Goal: Information Seeking & Learning: Find specific fact

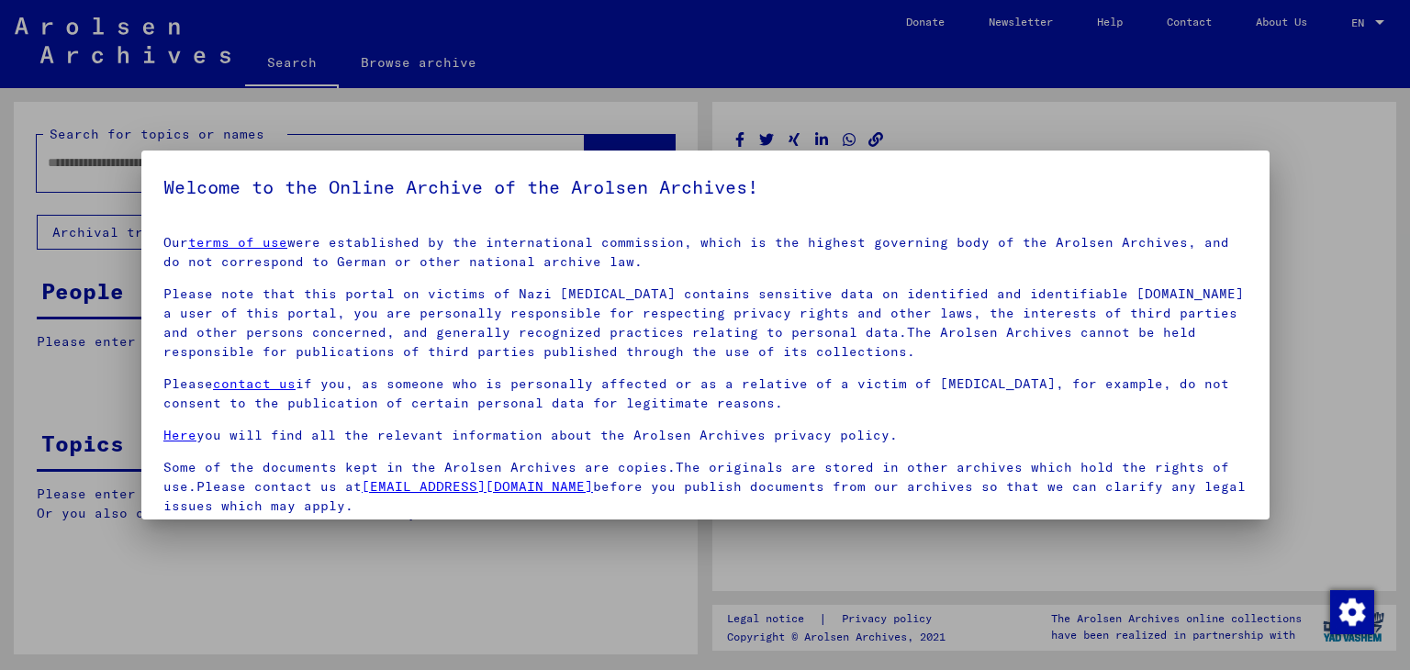
type input "*******"
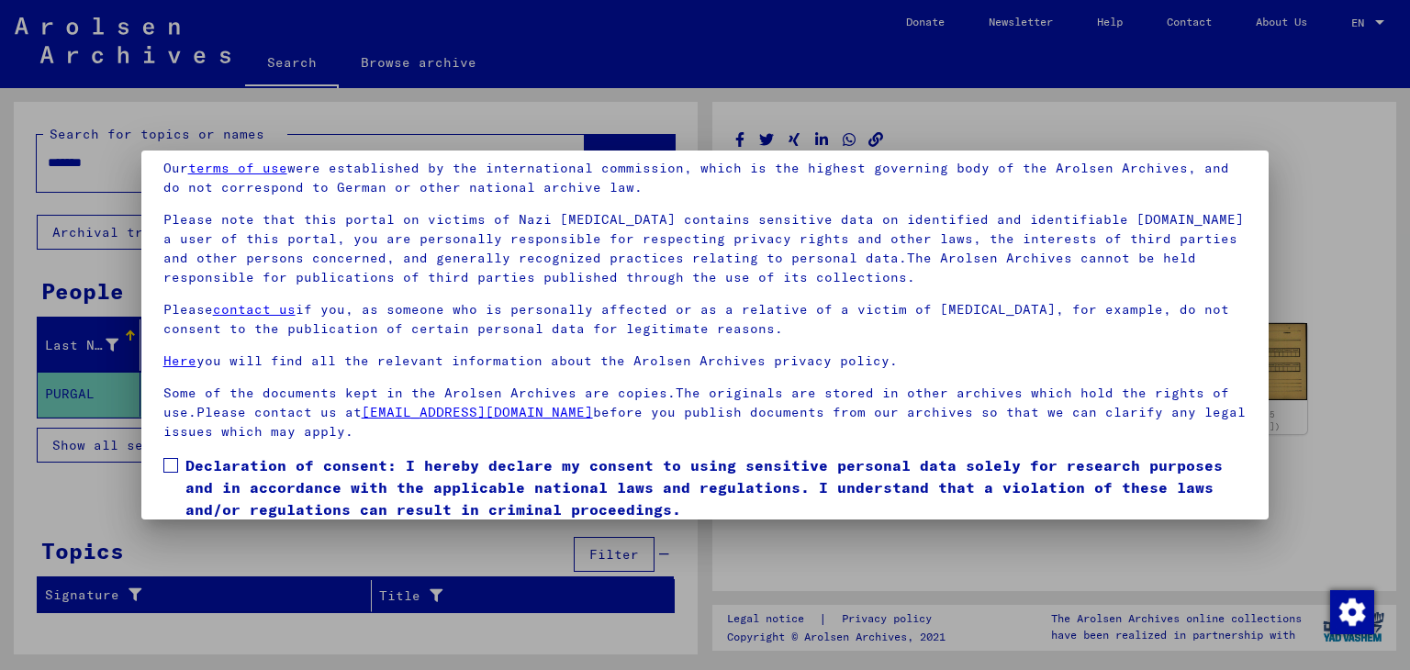
scroll to position [141, 0]
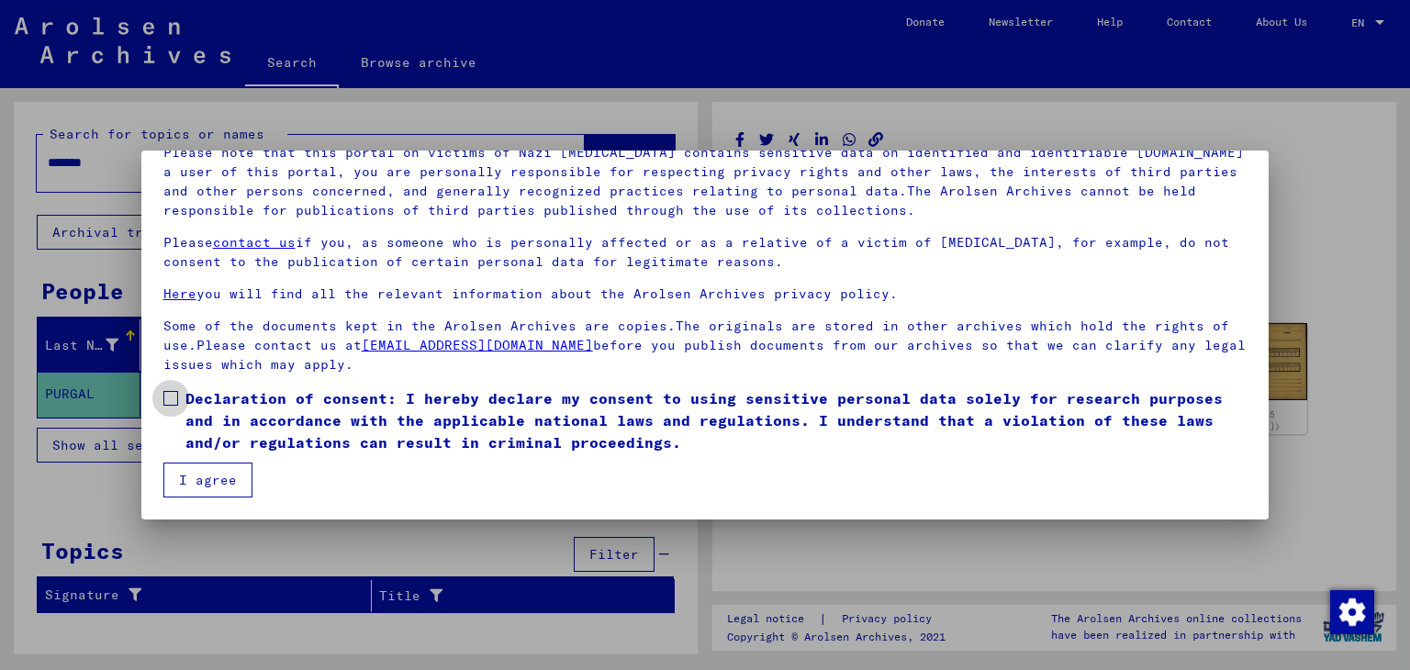
click at [173, 398] on span at bounding box center [170, 398] width 15 height 15
click at [211, 471] on button "I agree" at bounding box center [207, 480] width 89 height 35
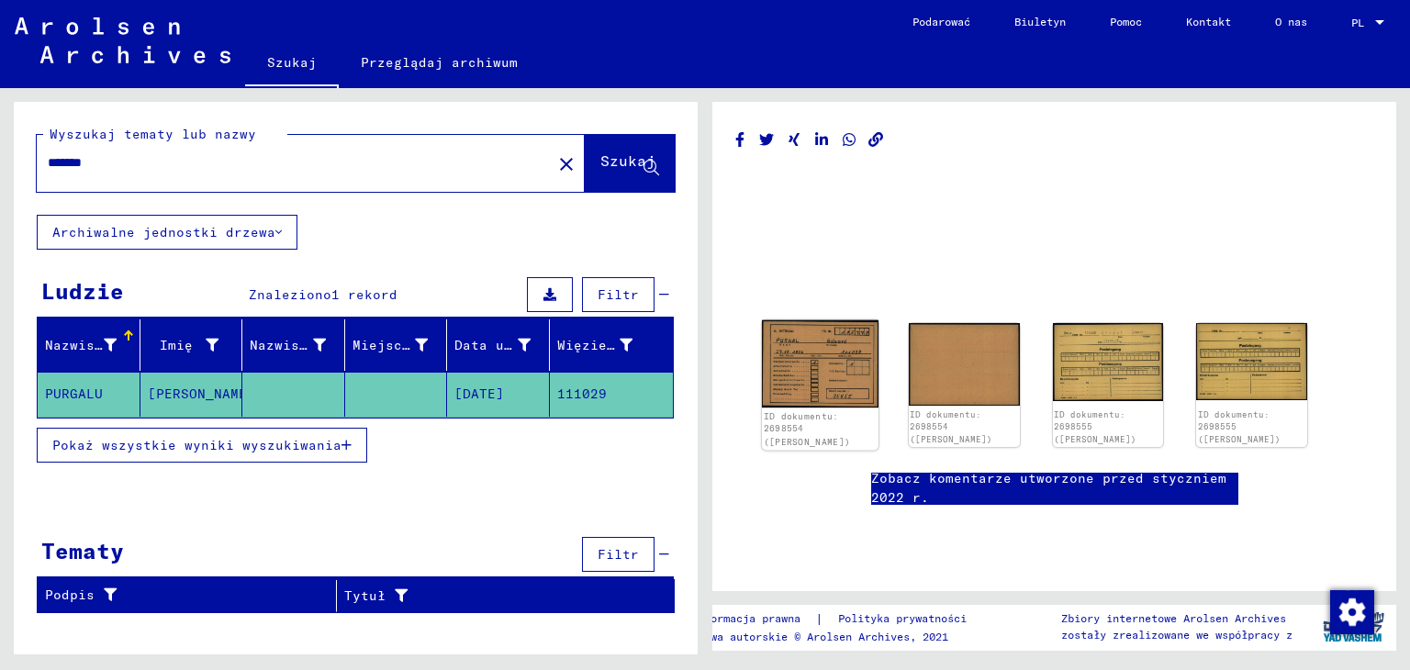
click at [832, 376] on img at bounding box center [820, 364] width 117 height 88
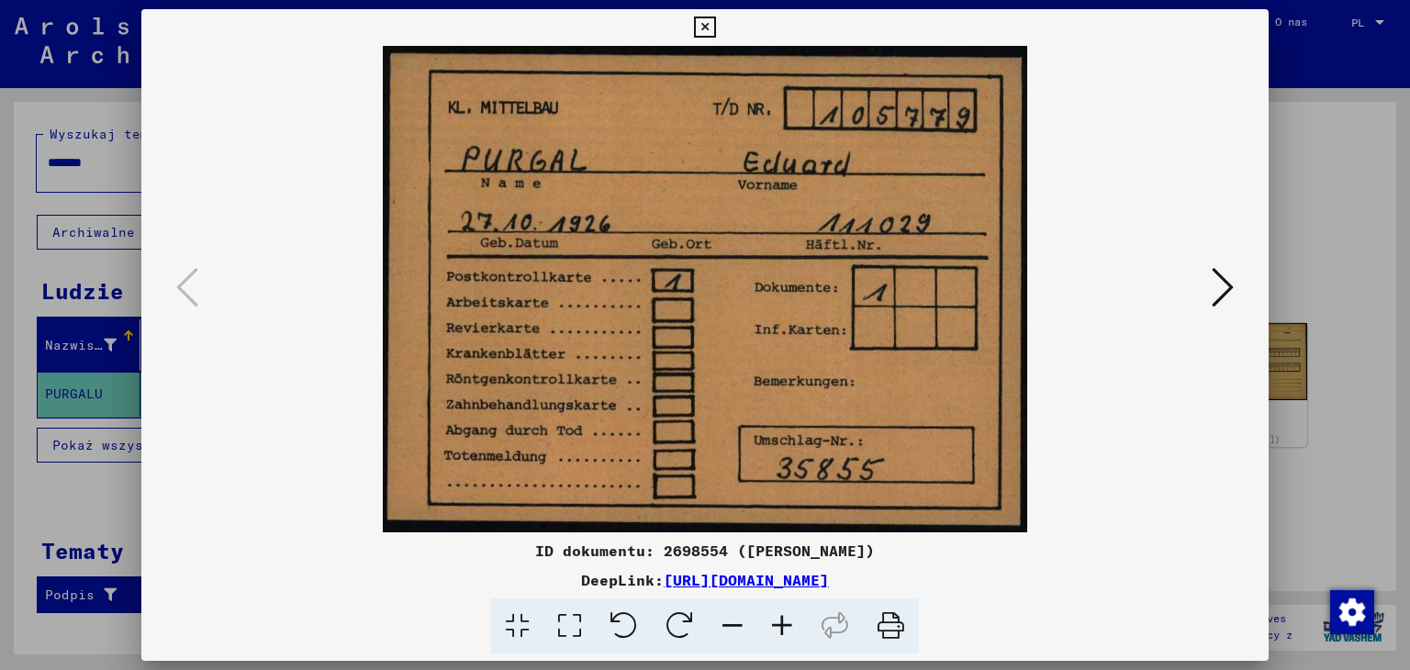
click at [1227, 291] on icon at bounding box center [1223, 287] width 22 height 44
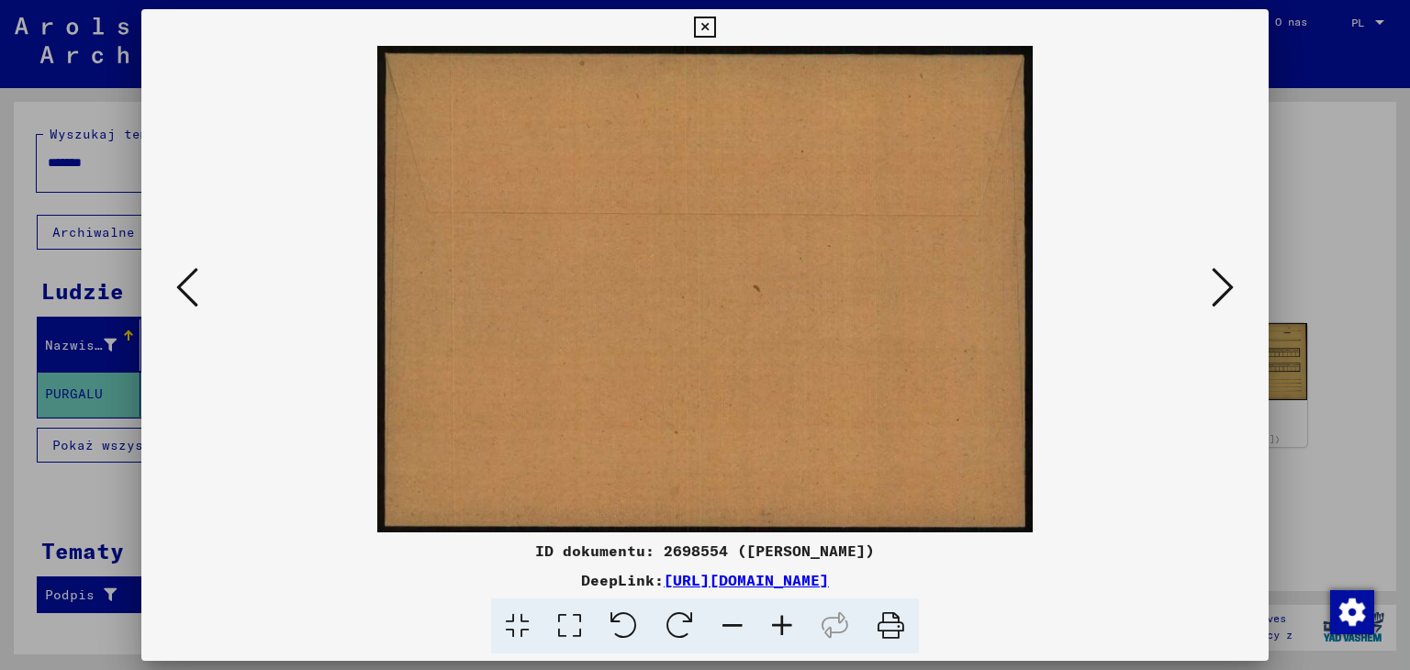
click at [1227, 291] on icon at bounding box center [1223, 287] width 22 height 44
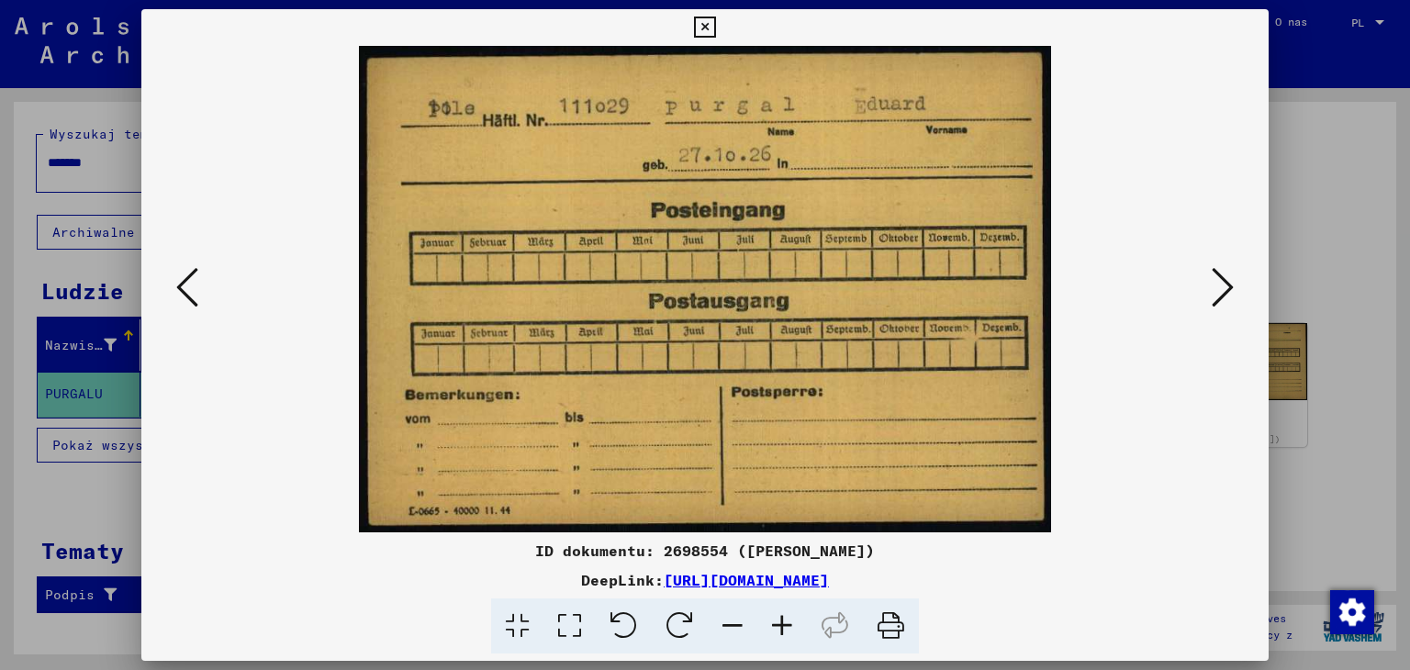
click at [1227, 291] on icon at bounding box center [1223, 287] width 22 height 44
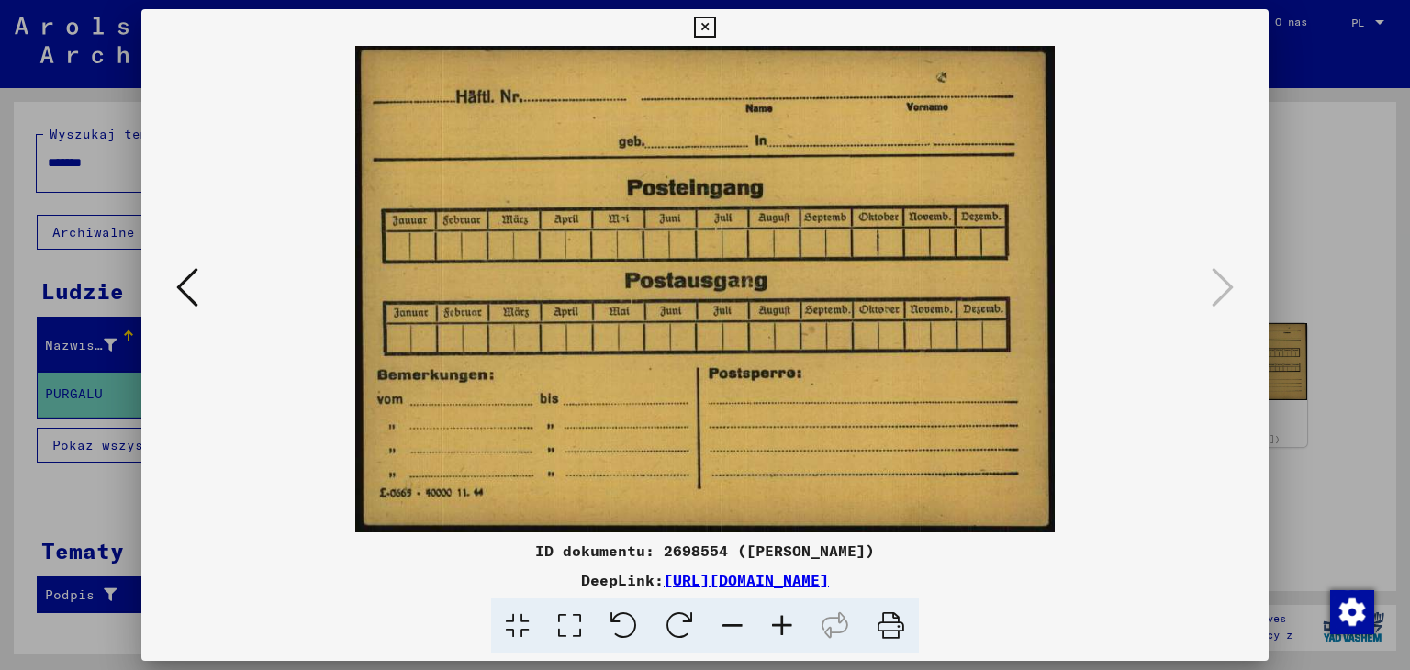
click at [703, 24] on icon at bounding box center [704, 28] width 21 height 22
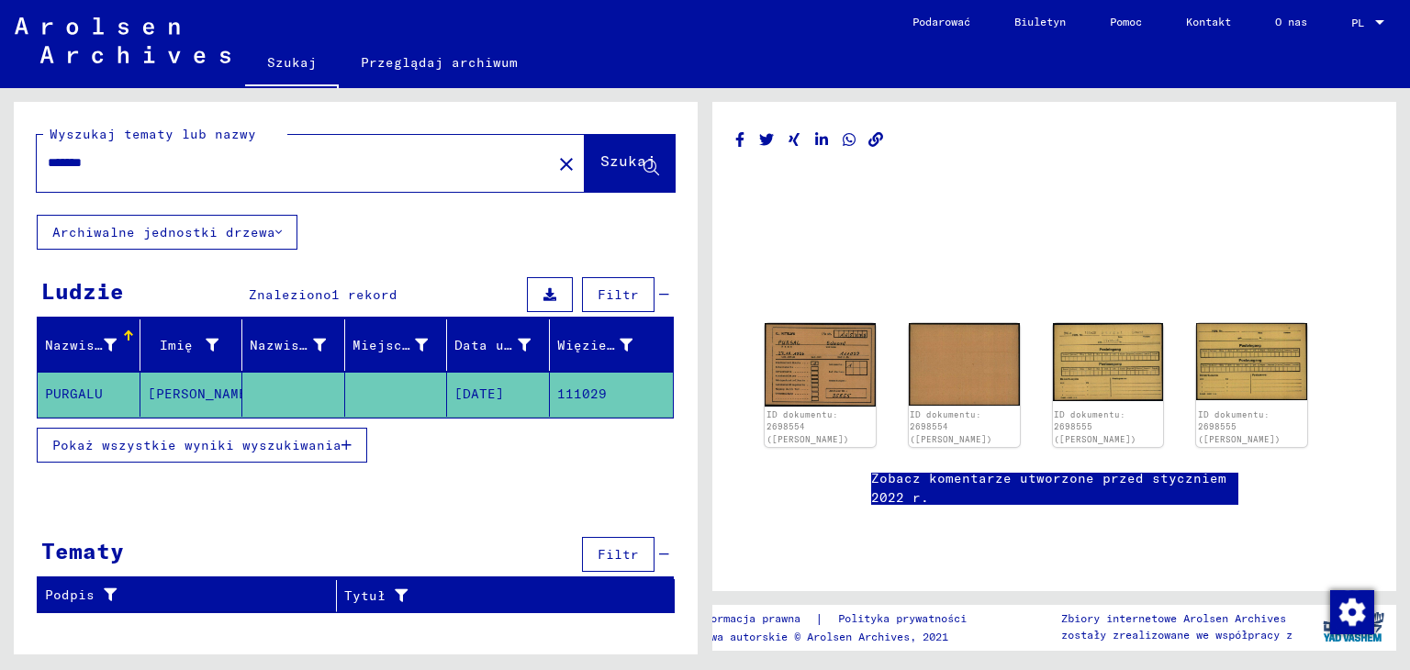
click at [206, 443] on font "Pokaż wszystkie wyniki wyszukiwania" at bounding box center [196, 445] width 289 height 17
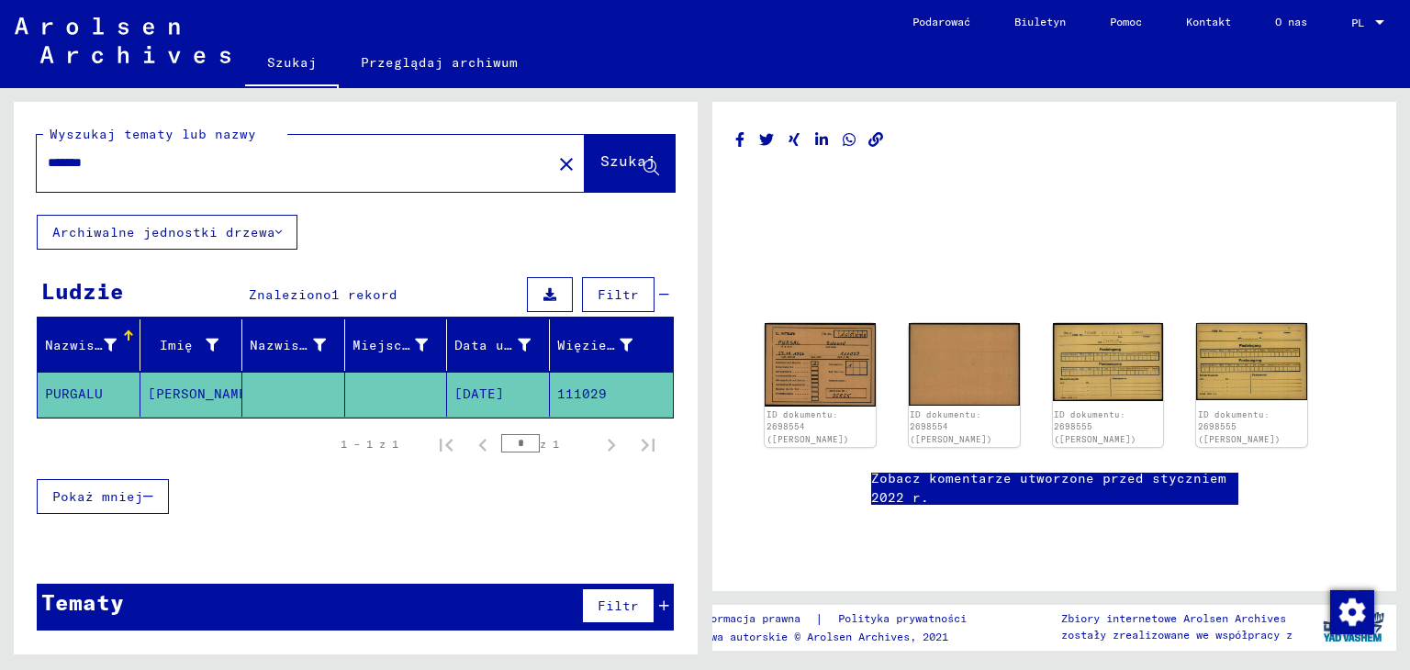
click at [62, 392] on font "PURGALU" at bounding box center [74, 394] width 58 height 17
click at [793, 352] on img at bounding box center [820, 364] width 117 height 88
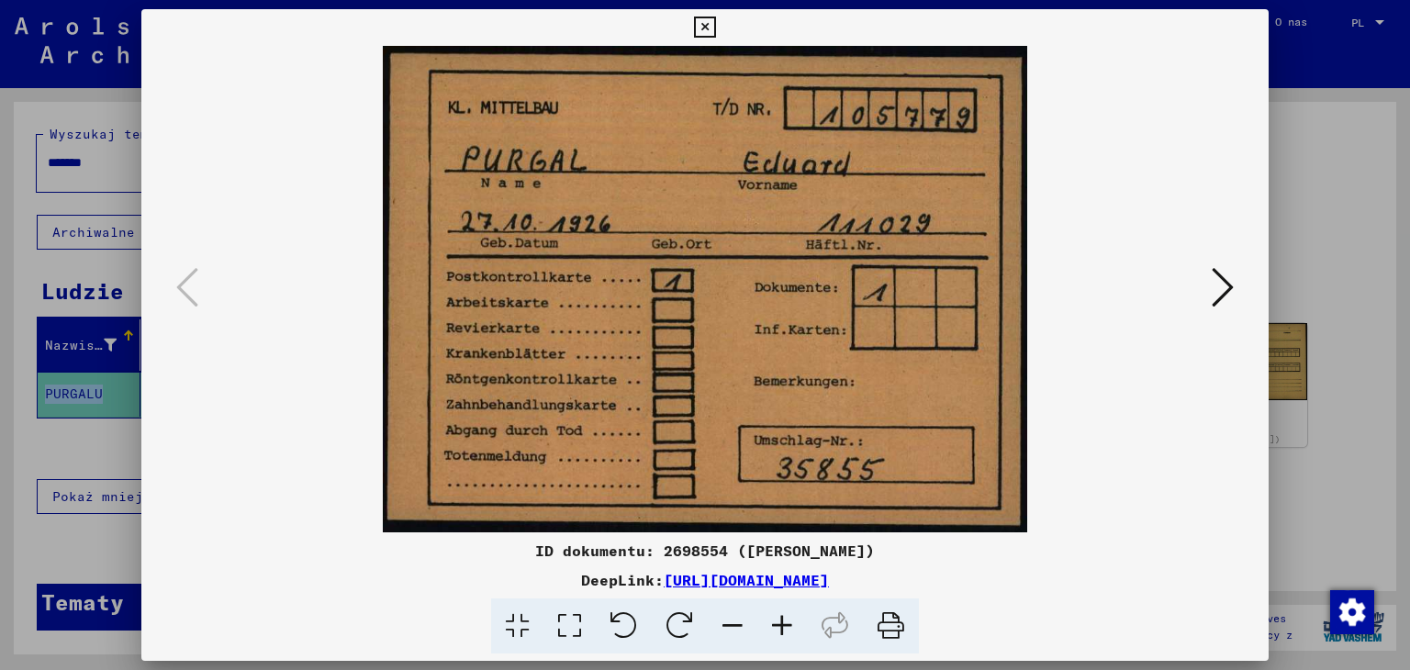
click at [1205, 283] on img at bounding box center [706, 289] width 1004 height 487
click at [1239, 283] on div at bounding box center [705, 289] width 1128 height 487
click at [1219, 286] on icon at bounding box center [1223, 287] width 22 height 44
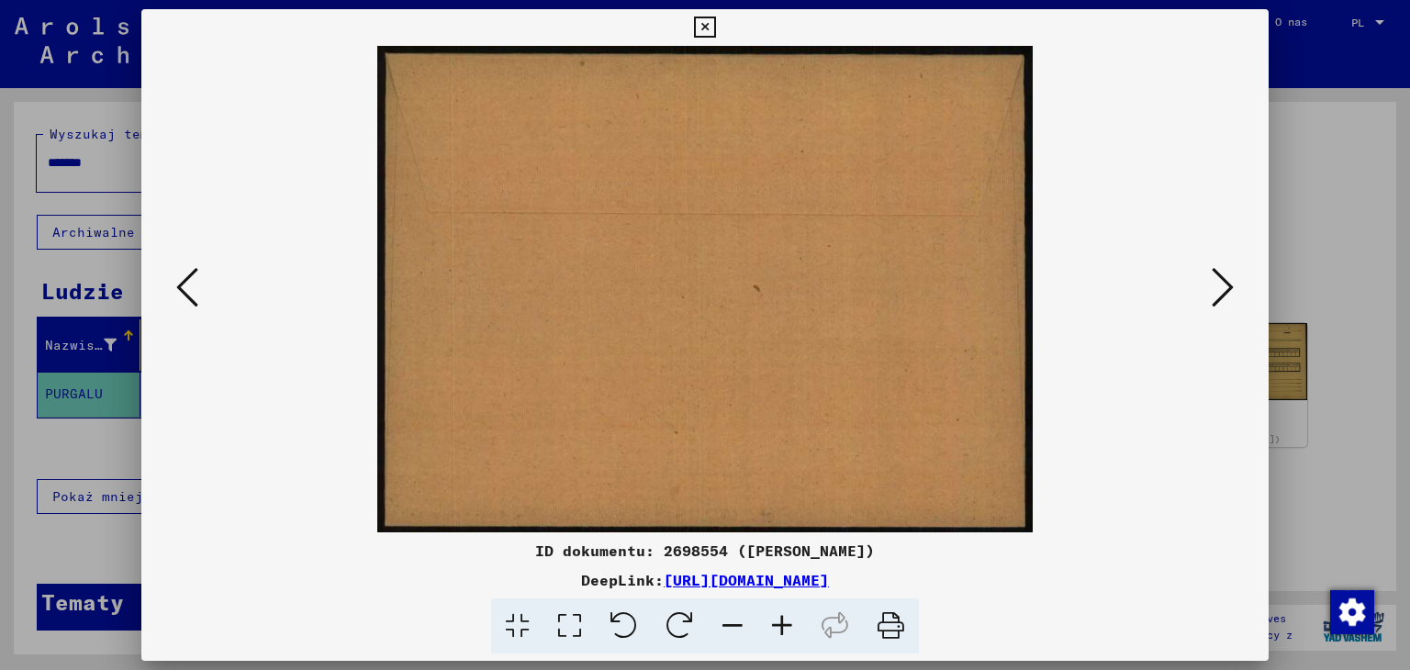
click at [1219, 286] on icon at bounding box center [1223, 287] width 22 height 44
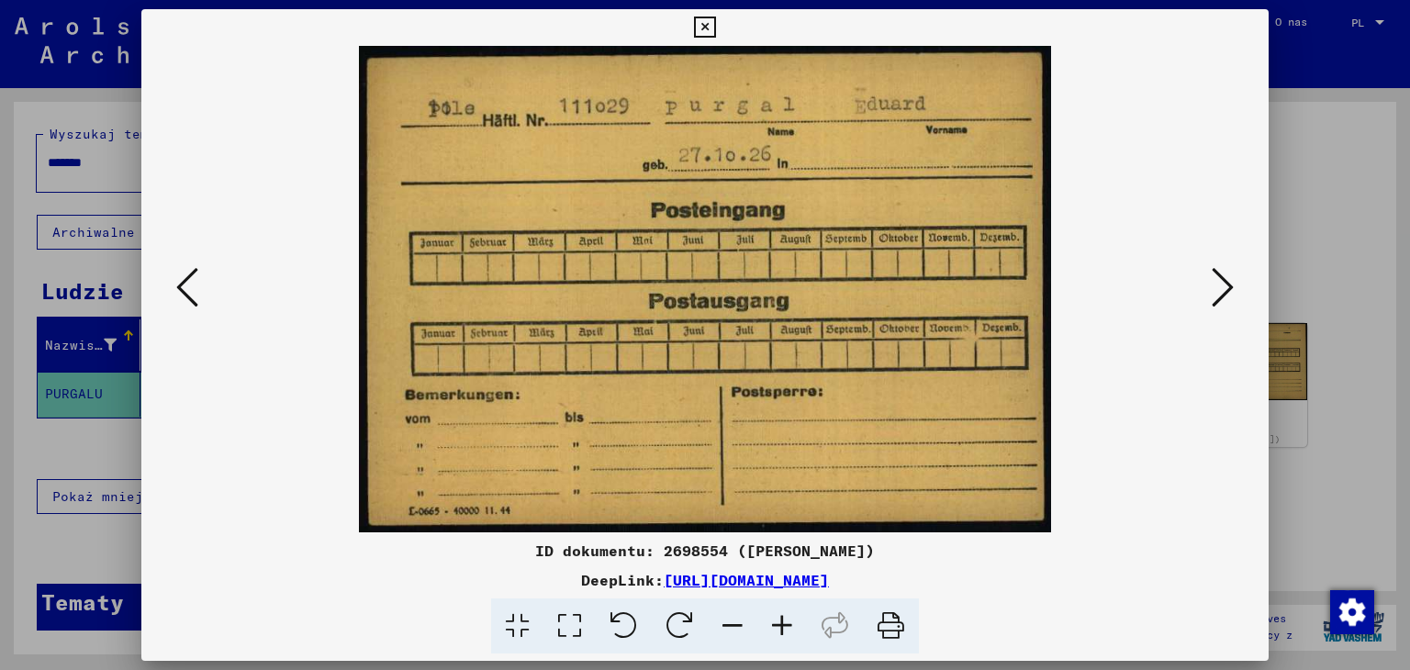
click at [1219, 286] on icon at bounding box center [1223, 287] width 22 height 44
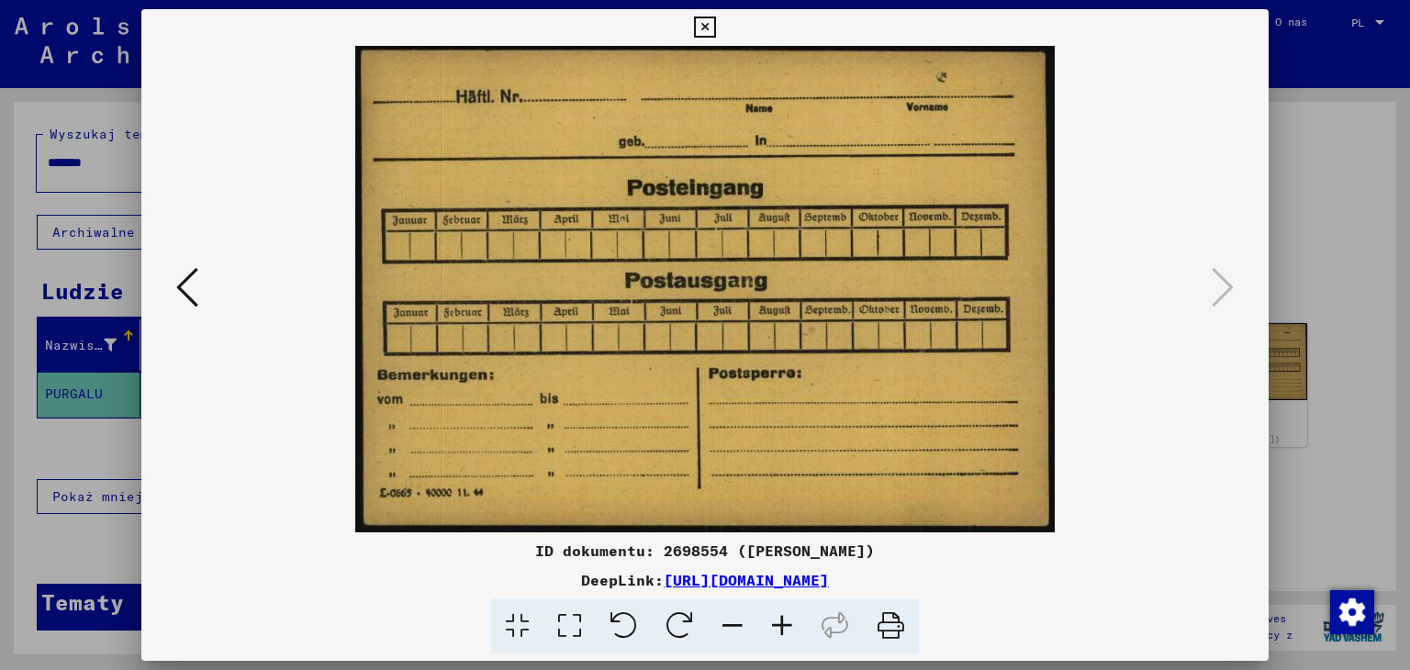
click at [701, 24] on icon at bounding box center [704, 28] width 21 height 22
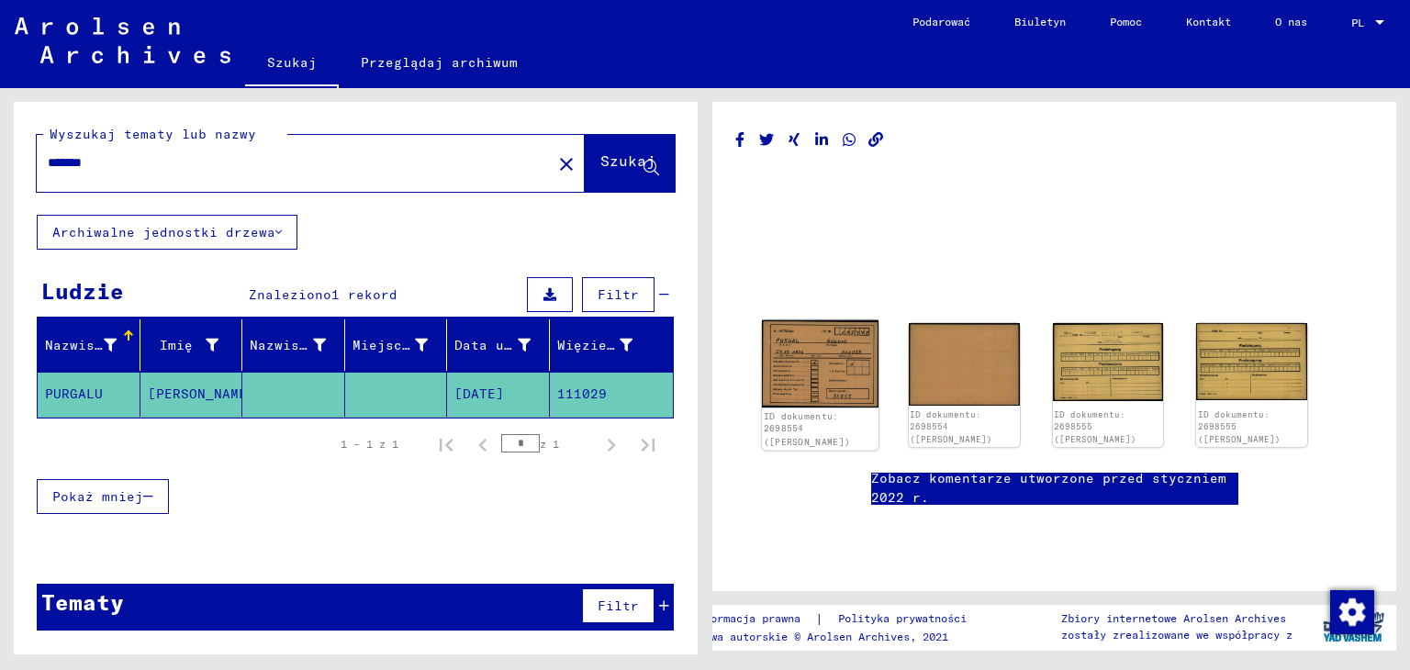
click at [812, 371] on img at bounding box center [820, 364] width 117 height 88
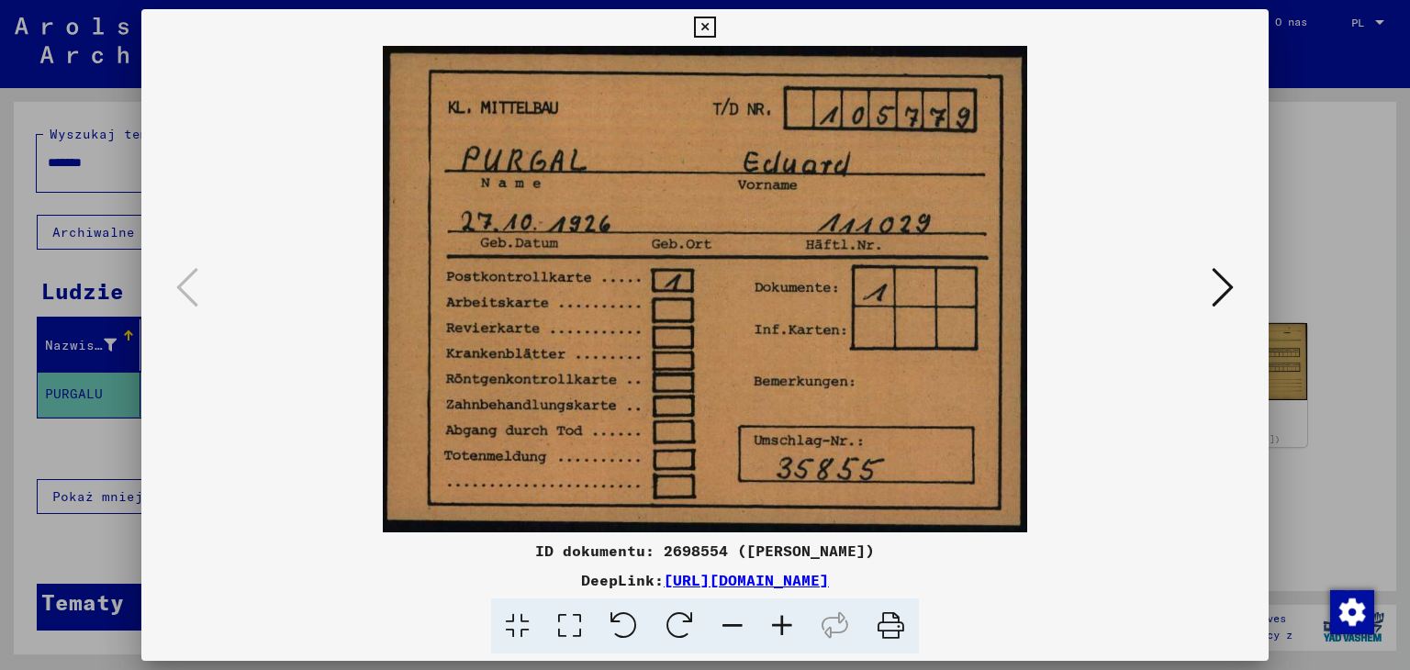
click at [896, 620] on icon at bounding box center [891, 627] width 56 height 56
click at [1220, 277] on icon at bounding box center [1223, 287] width 22 height 44
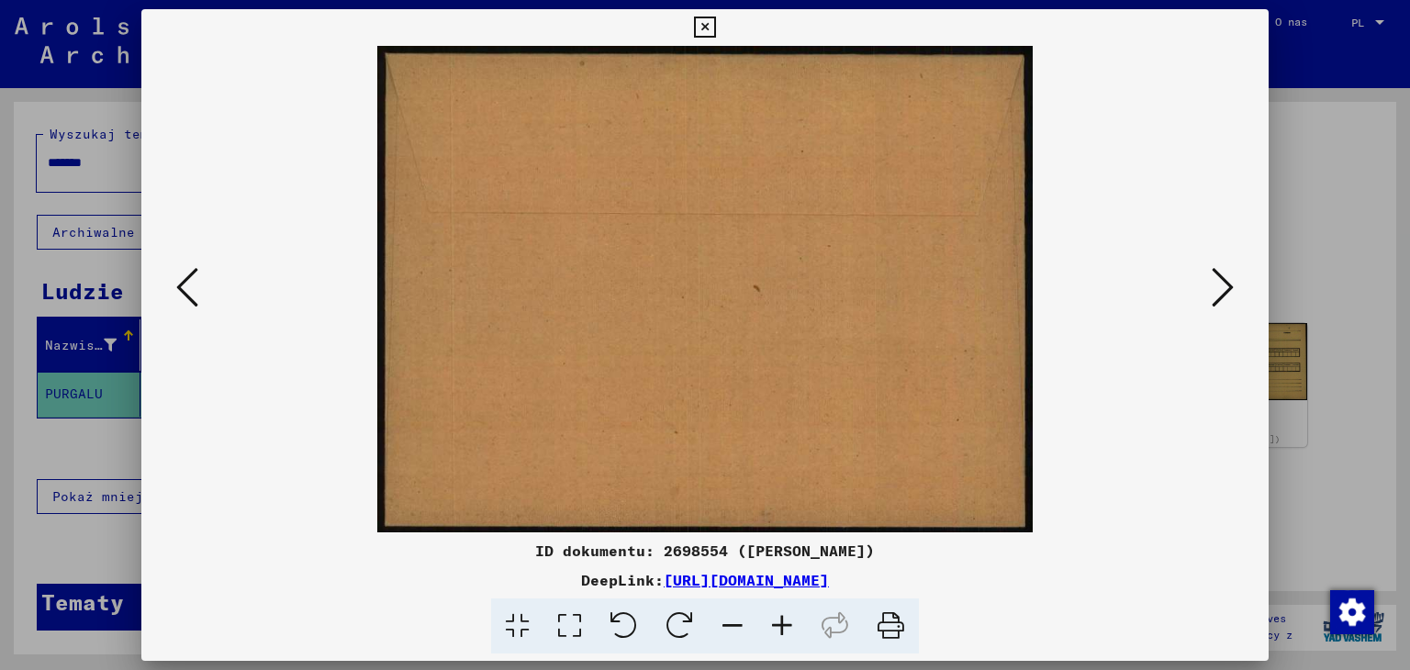
click at [1220, 277] on icon at bounding box center [1223, 287] width 22 height 44
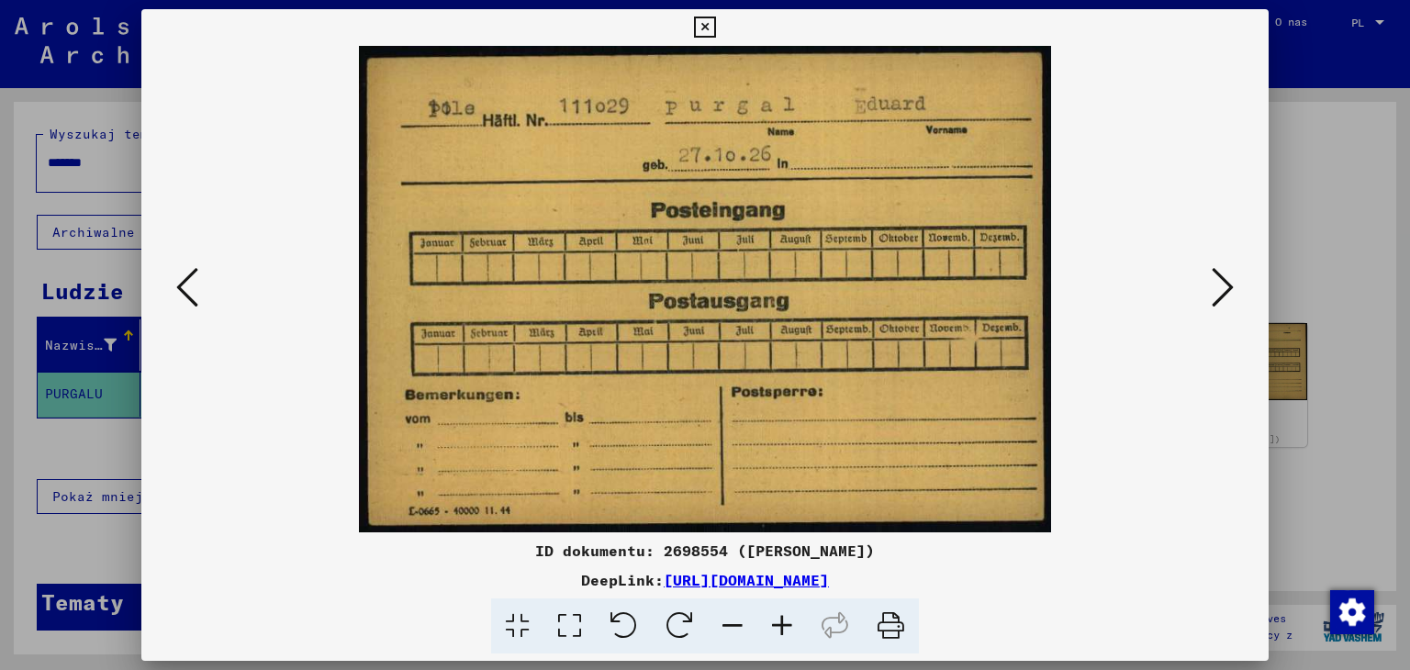
click at [1220, 277] on icon at bounding box center [1223, 287] width 22 height 44
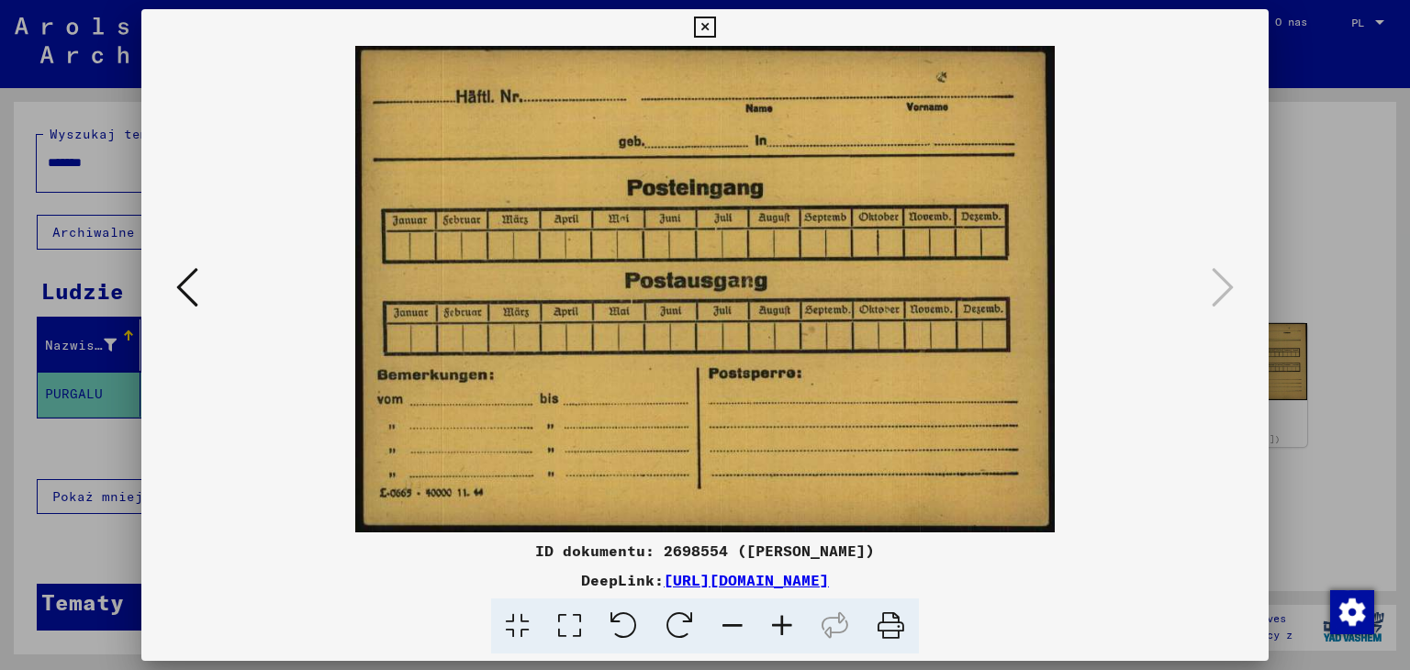
click at [187, 284] on icon at bounding box center [187, 287] width 22 height 44
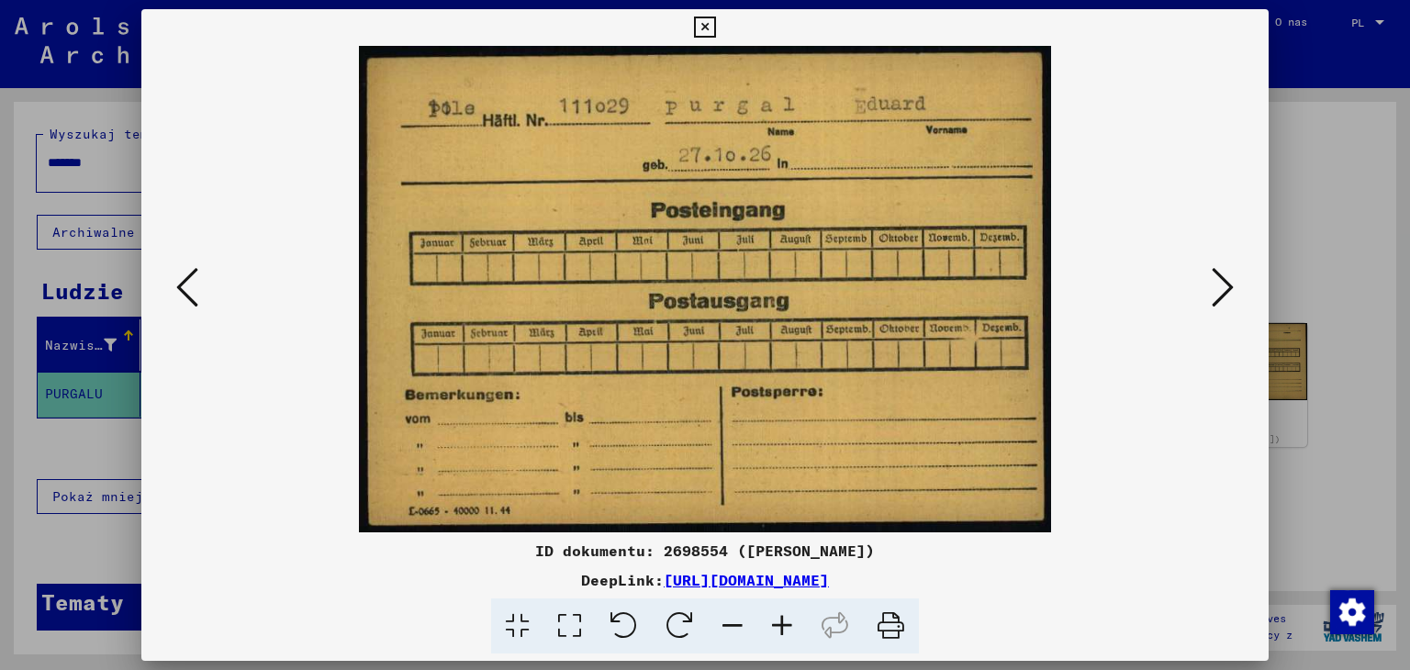
click at [893, 619] on icon at bounding box center [891, 627] width 56 height 56
